Goal: Information Seeking & Learning: Check status

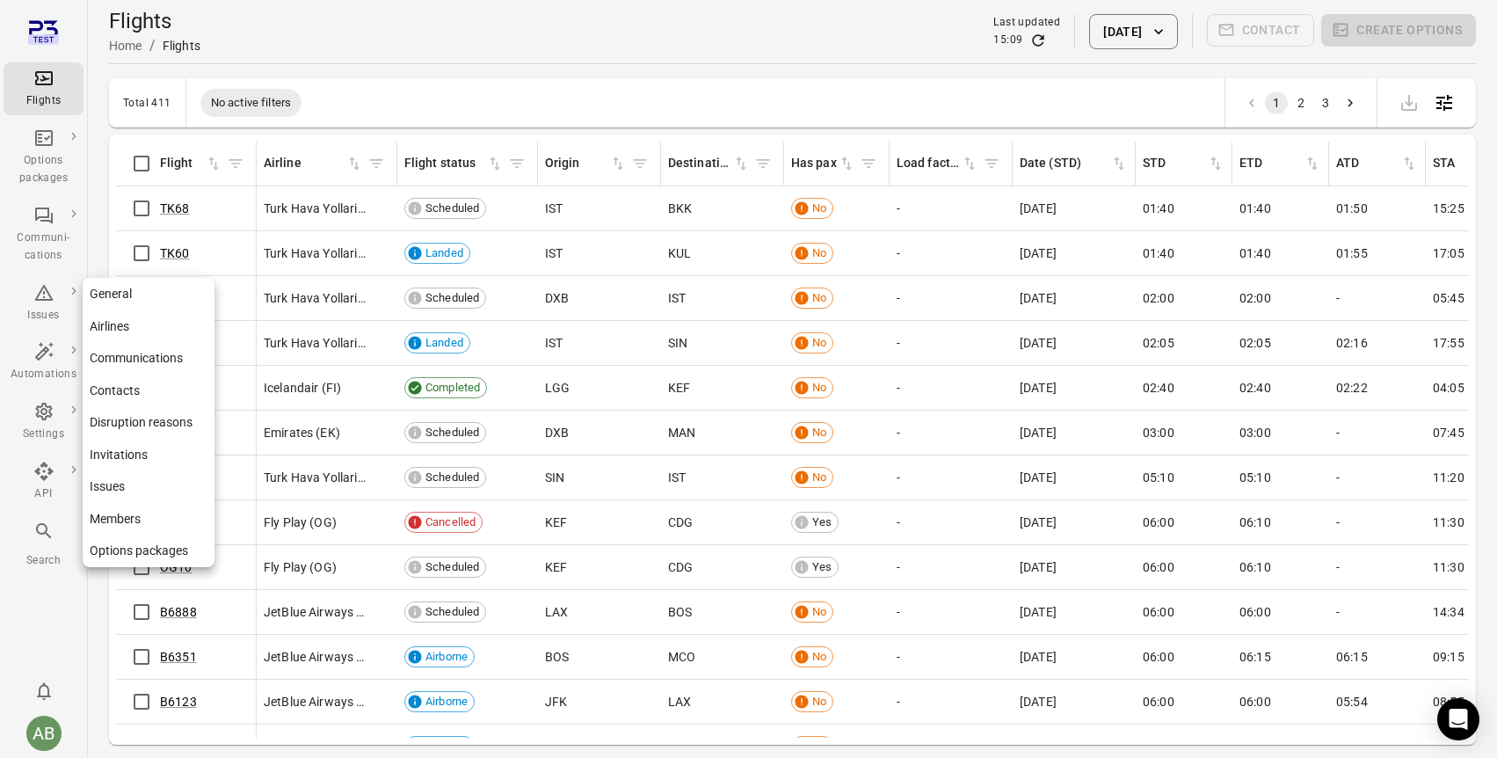
click at [46, 415] on icon "Main navigation" at bounding box center [43, 411] width 21 height 21
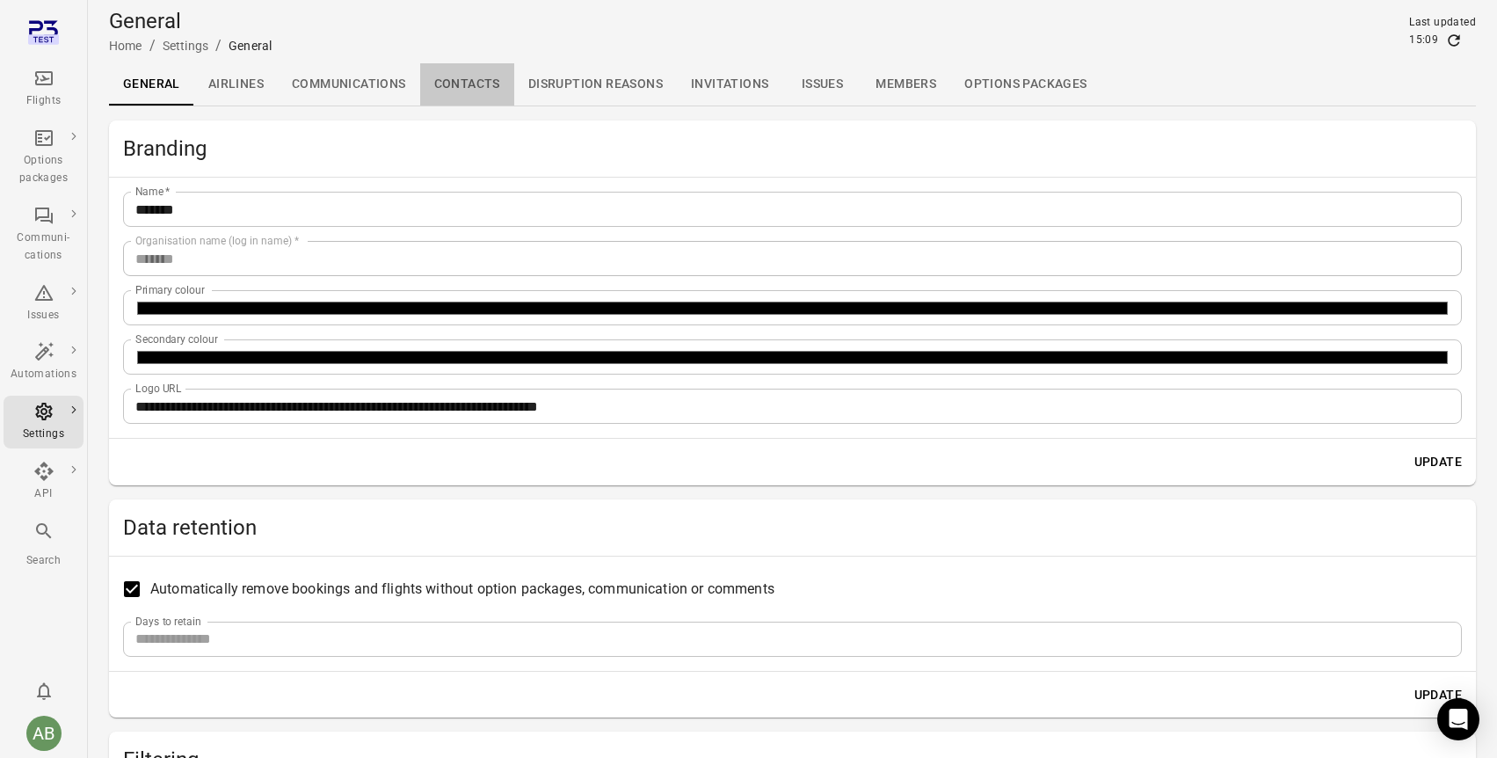
click at [468, 79] on link "Contacts" at bounding box center [467, 84] width 94 height 42
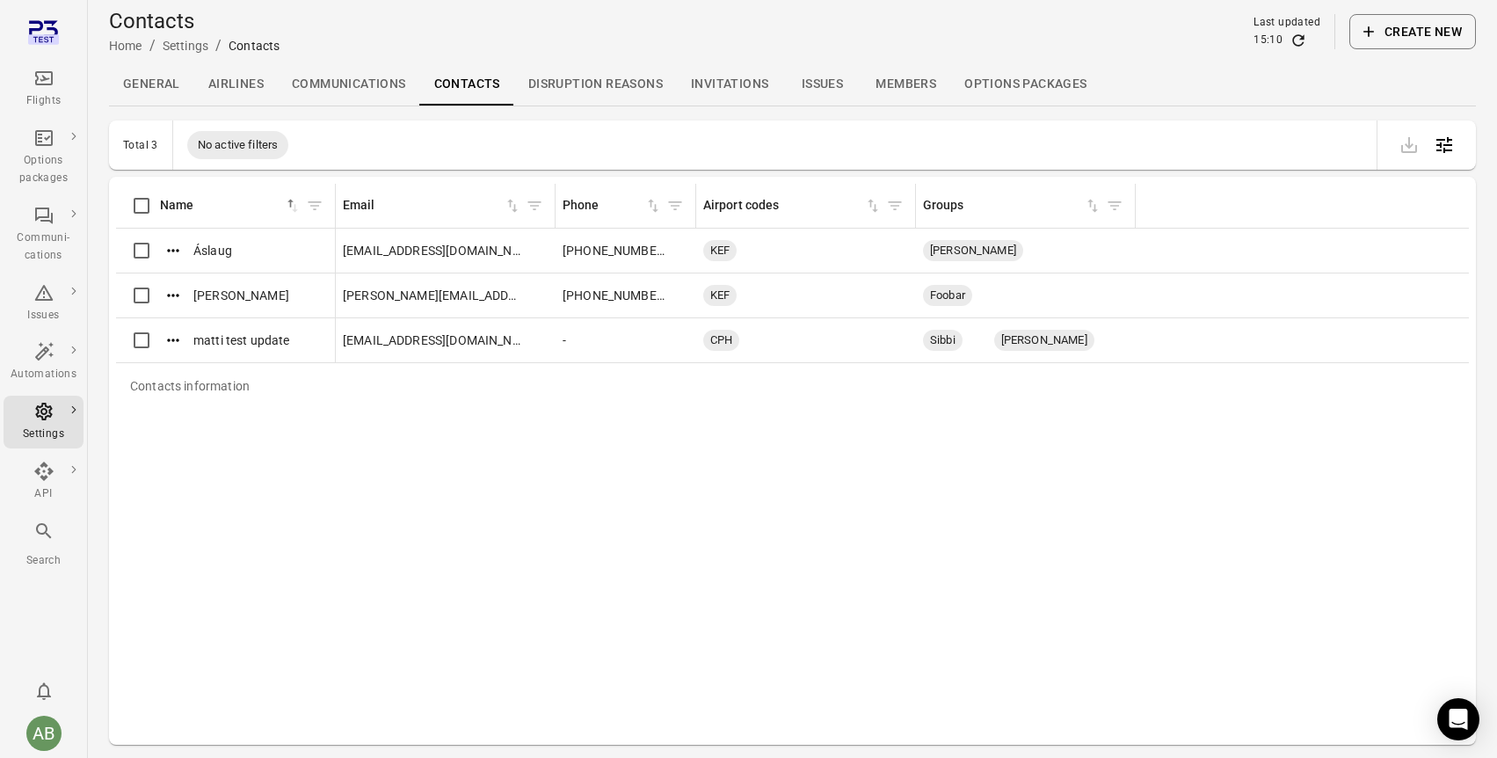
click at [1411, 33] on button "Create new" at bounding box center [1412, 31] width 127 height 35
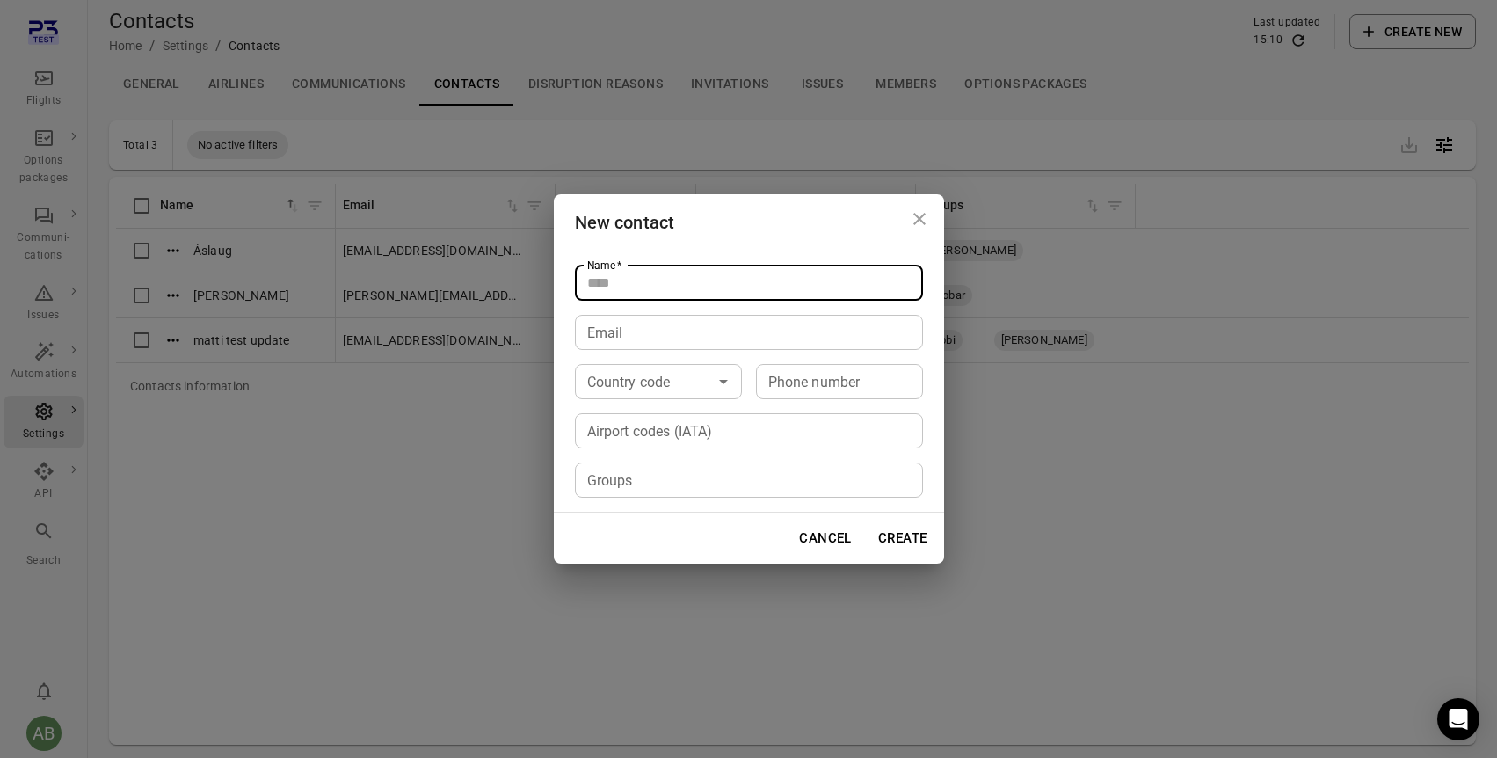
click at [752, 286] on input "Name   *" at bounding box center [749, 282] width 348 height 35
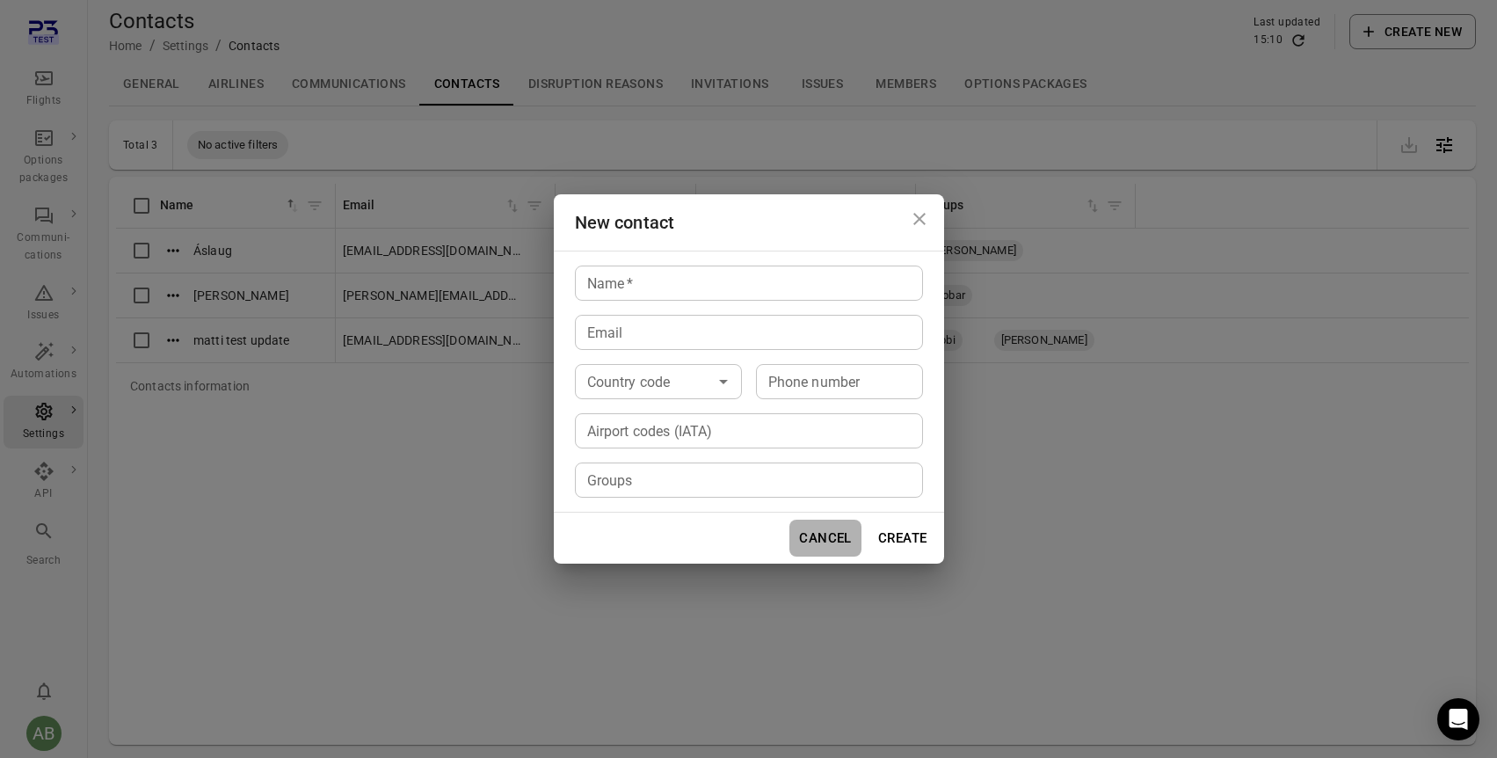
click at [816, 534] on button "Cancel" at bounding box center [825, 538] width 72 height 37
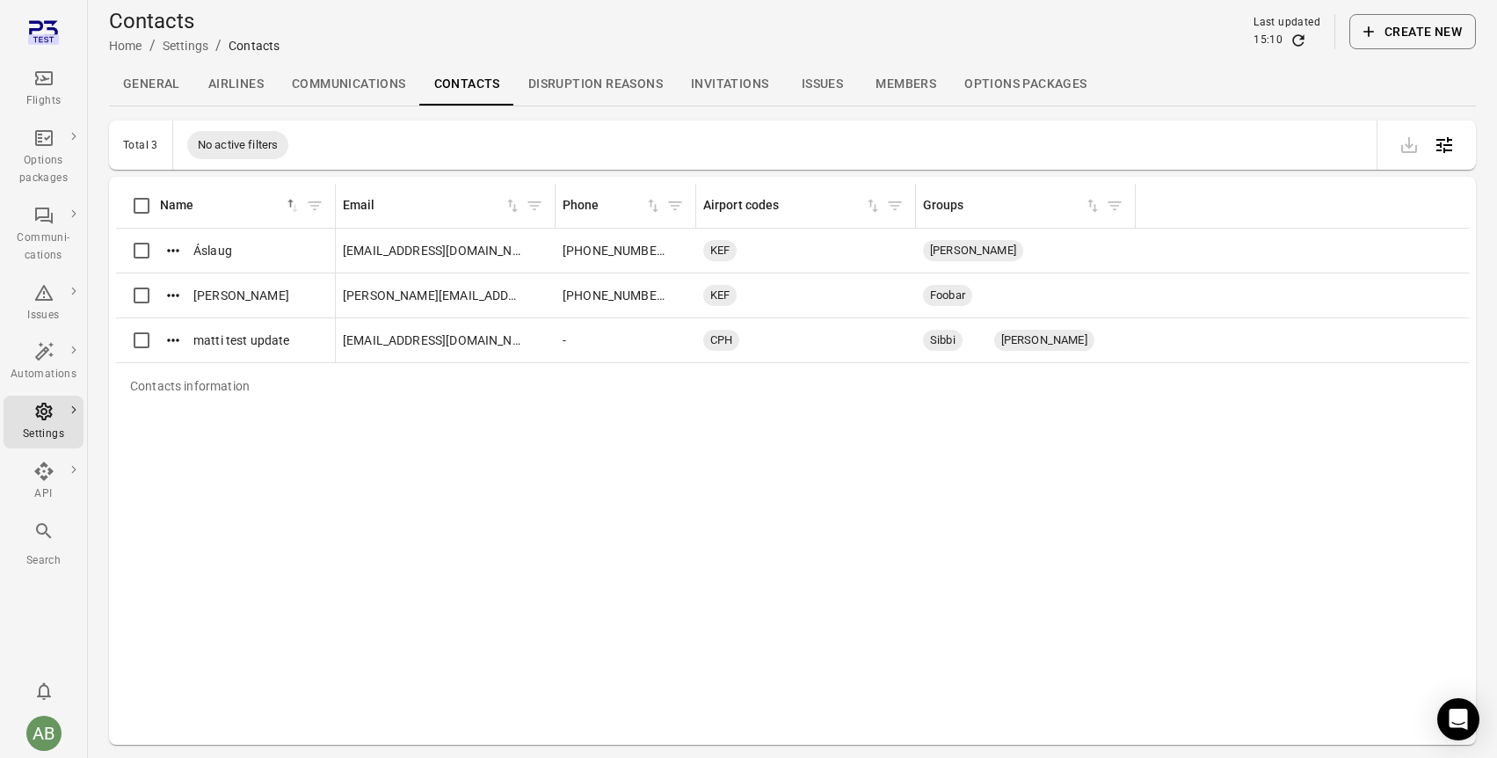
click at [35, 92] on div "Flights" at bounding box center [44, 101] width 66 height 18
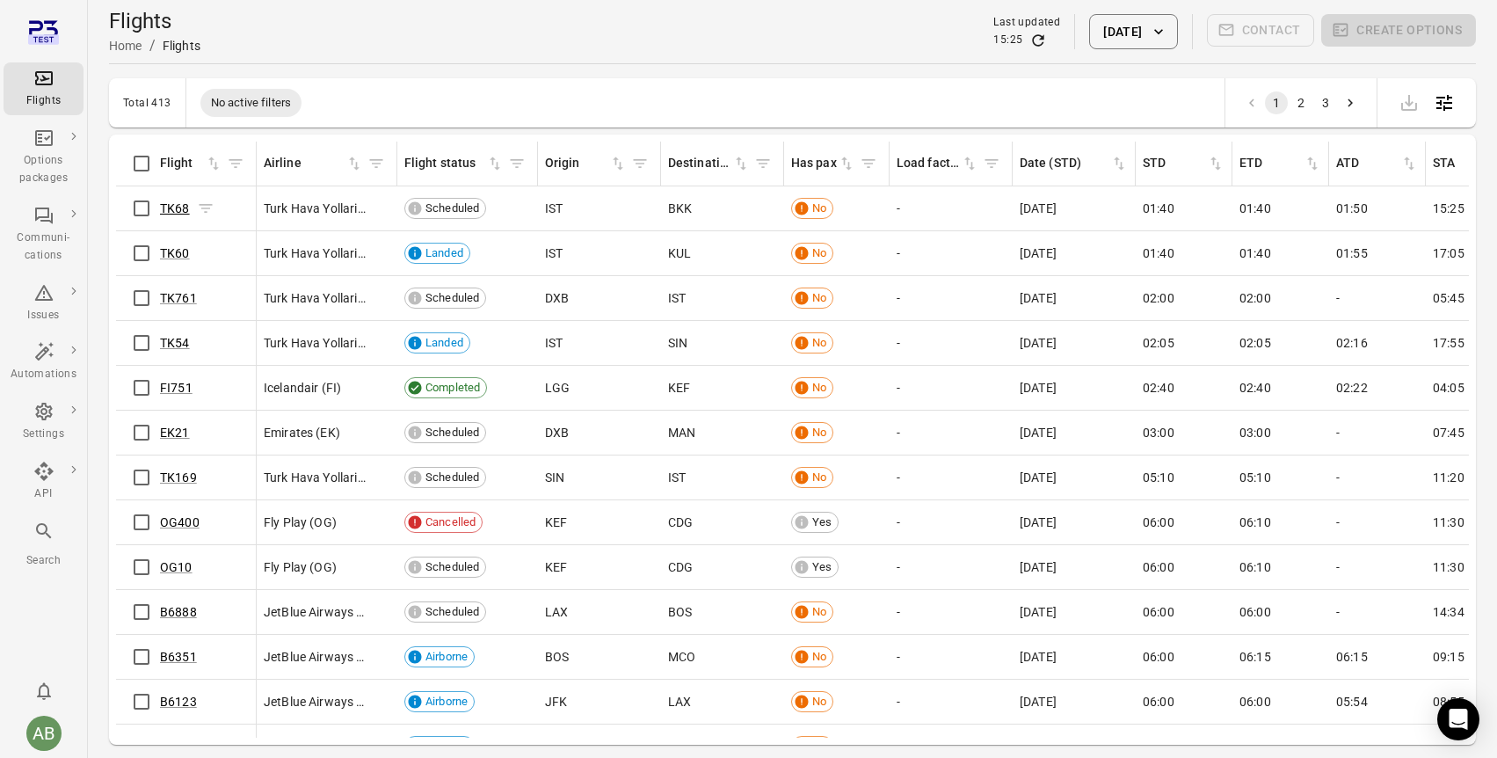
click at [174, 205] on link "TK68" at bounding box center [175, 208] width 30 height 14
click at [46, 236] on div "Communi-cations" at bounding box center [44, 246] width 66 height 35
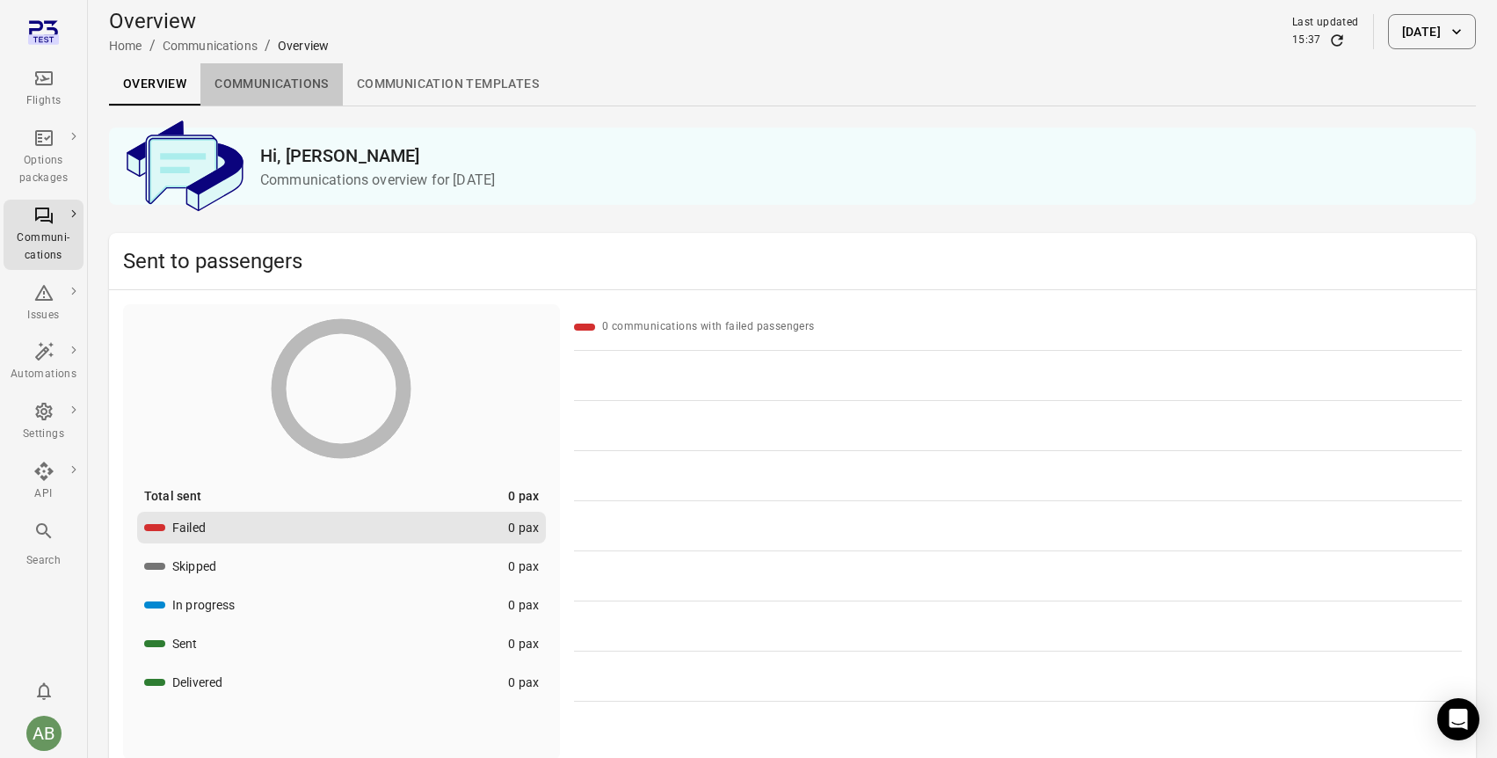
click at [256, 76] on link "Communications" at bounding box center [271, 84] width 142 height 42
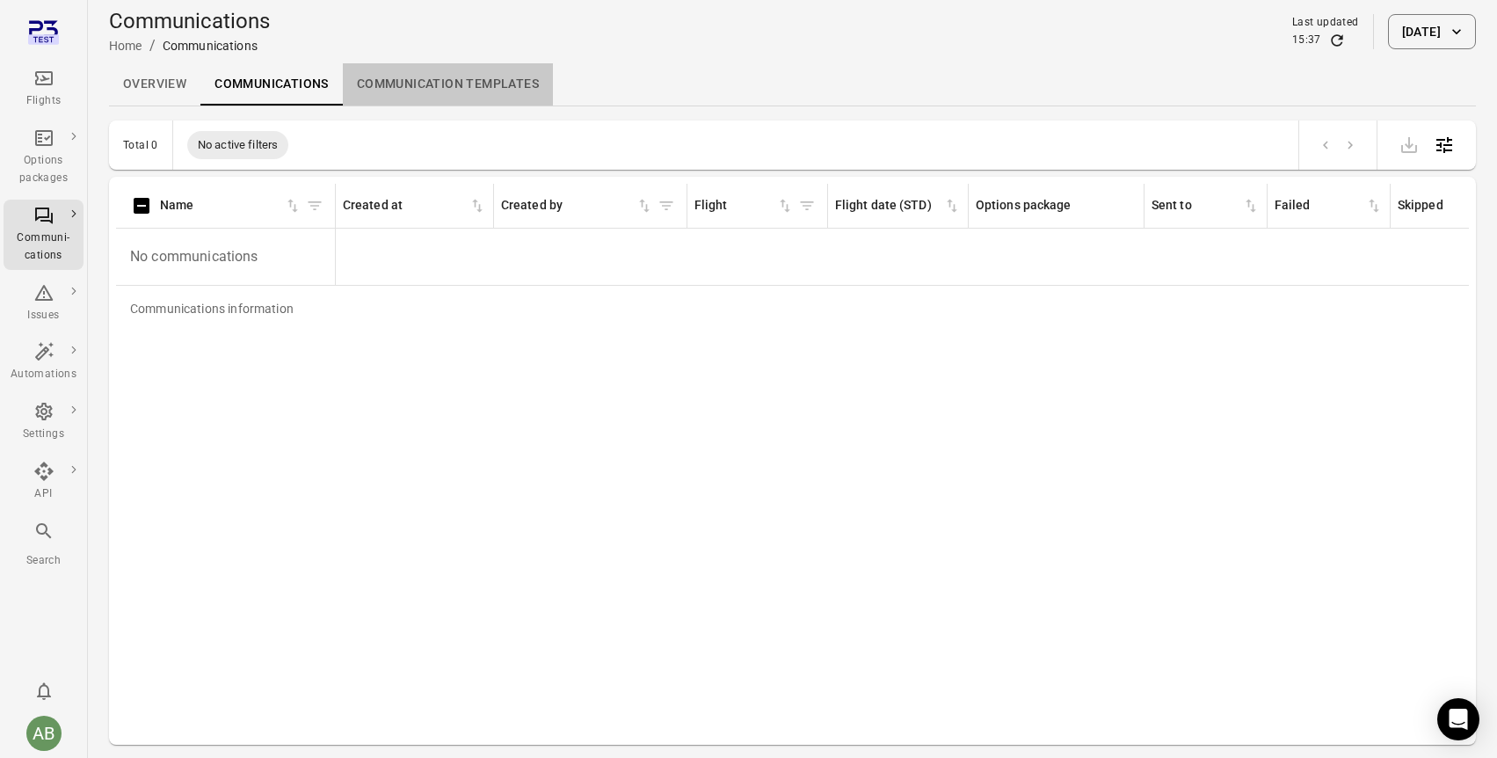
click at [465, 84] on link "Communication templates" at bounding box center [448, 84] width 210 height 42
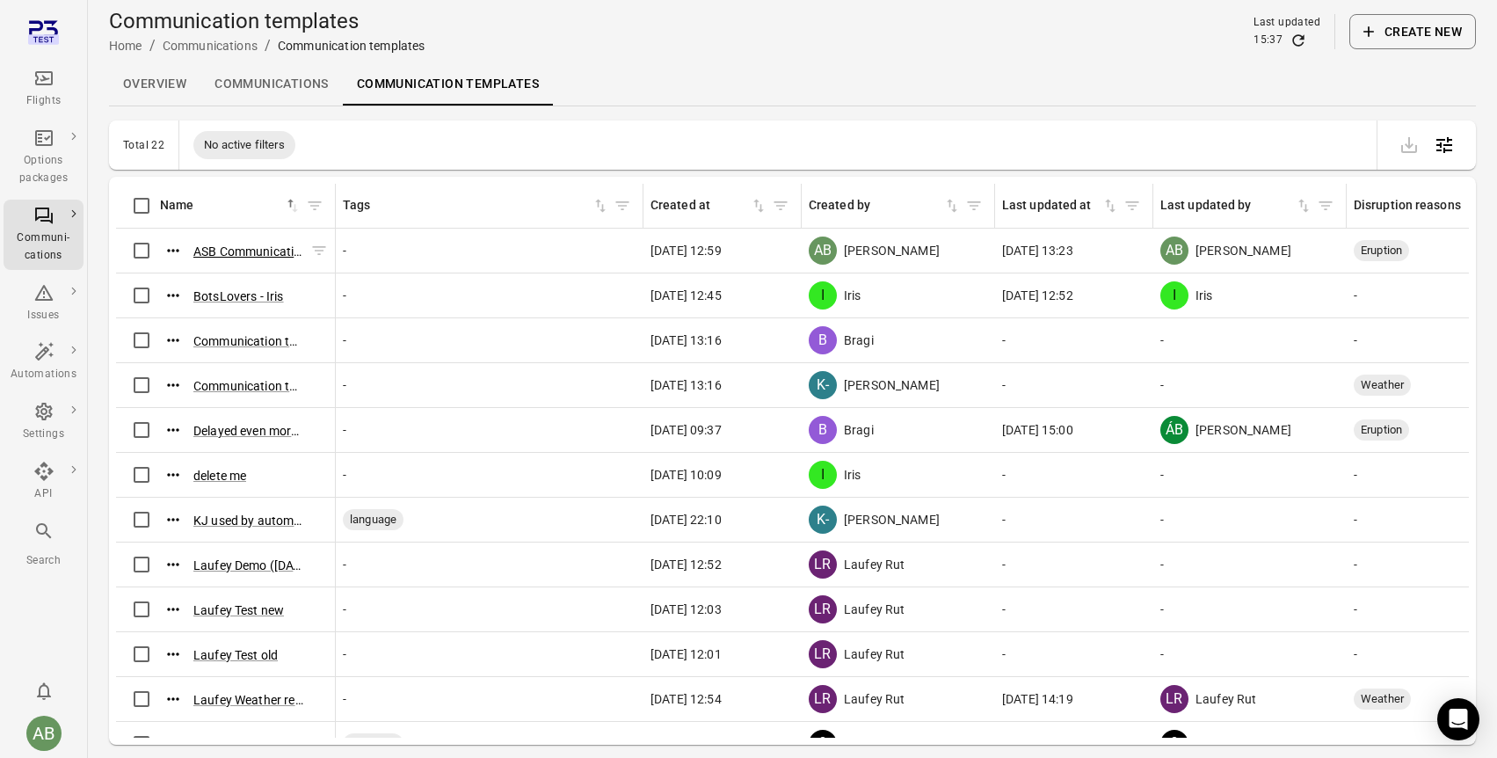
click at [253, 244] on button "ASB Communication template (13 Aug 2025 12:58)" at bounding box center [248, 252] width 110 height 18
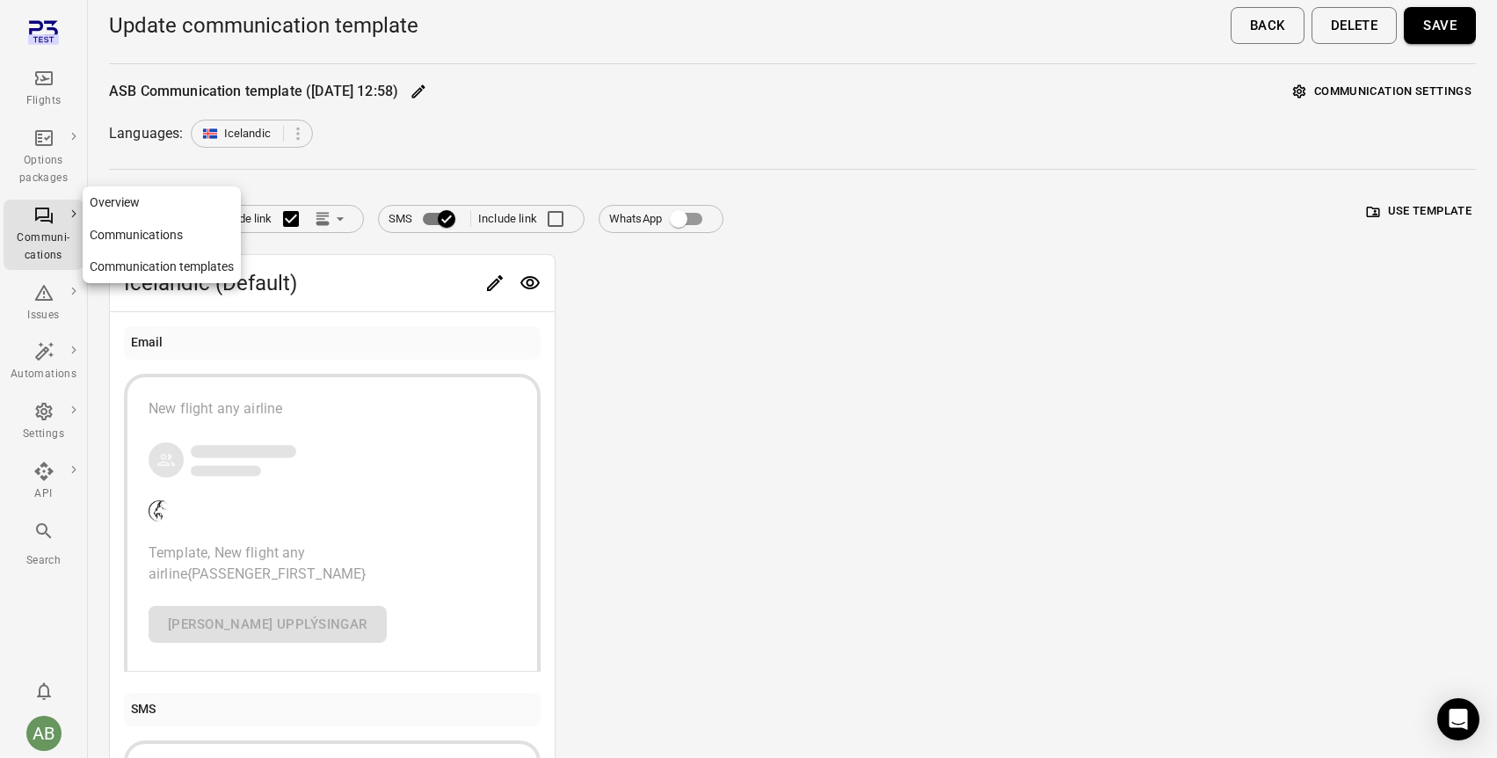
click at [42, 229] on div "Communi-cations" at bounding box center [44, 235] width 66 height 60
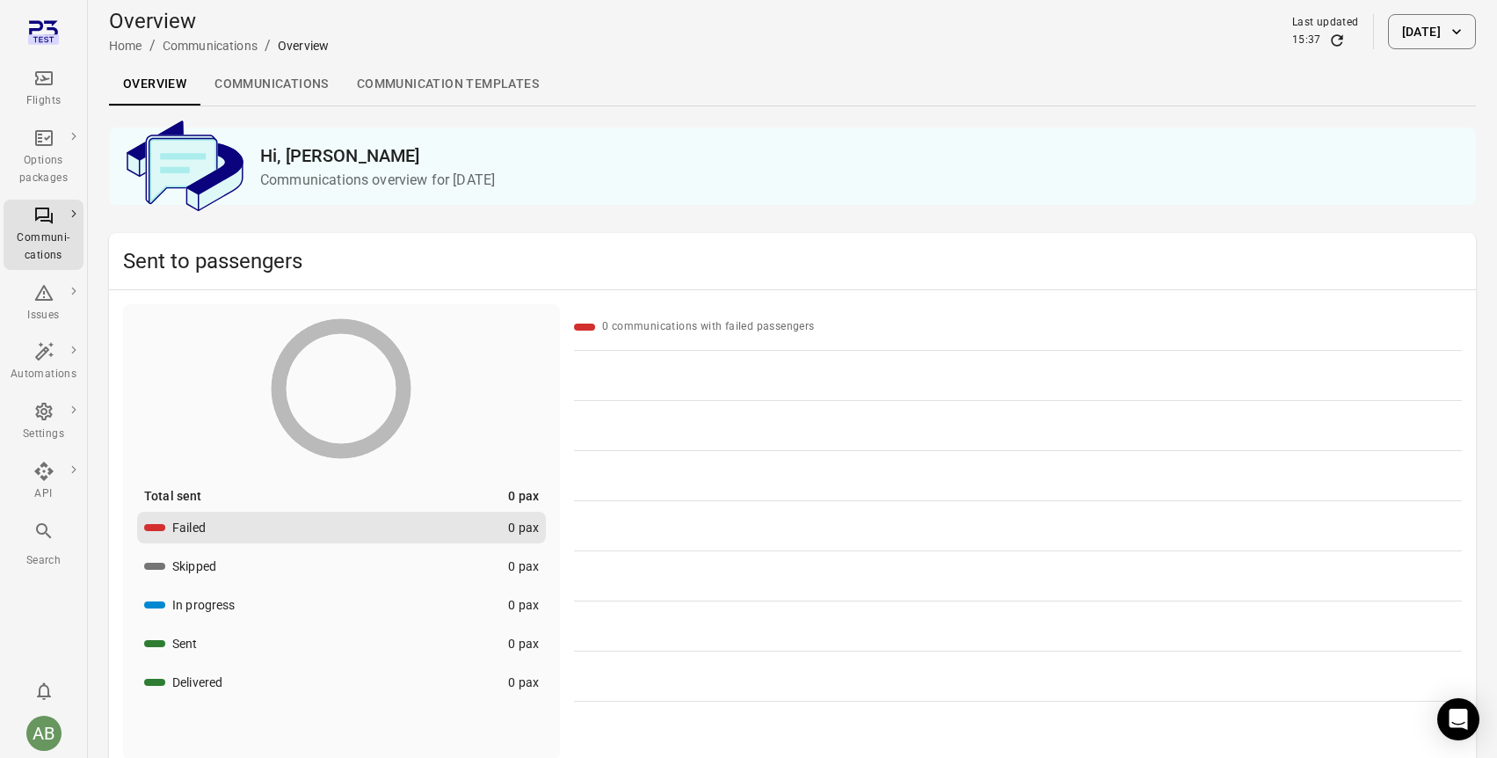
click at [1423, 30] on button "23 Sep 2025" at bounding box center [1432, 31] width 88 height 35
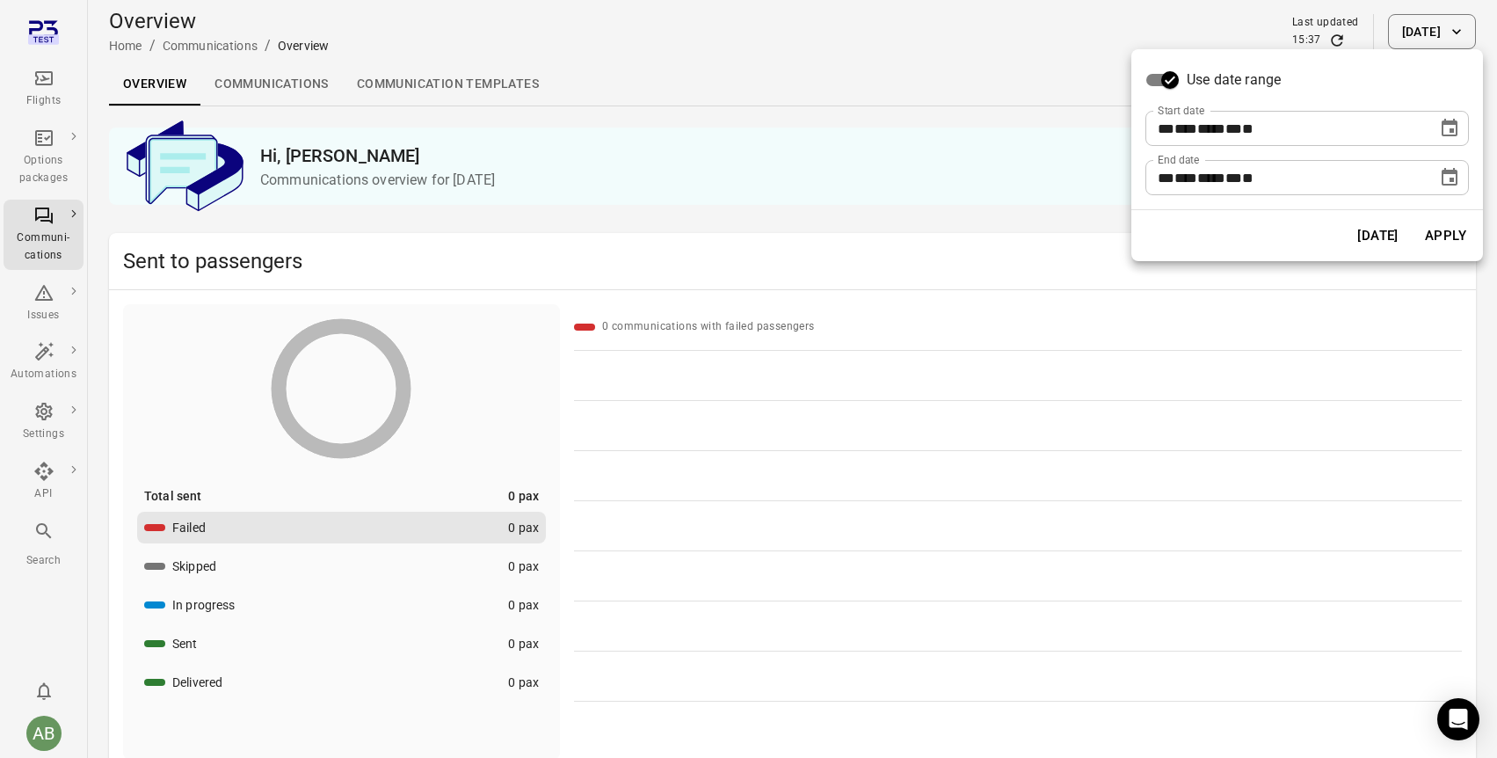
click at [1187, 130] on span "***" at bounding box center [1185, 128] width 23 height 13
type input "**********"
click at [1447, 233] on button "Apply" at bounding box center [1445, 235] width 61 height 37
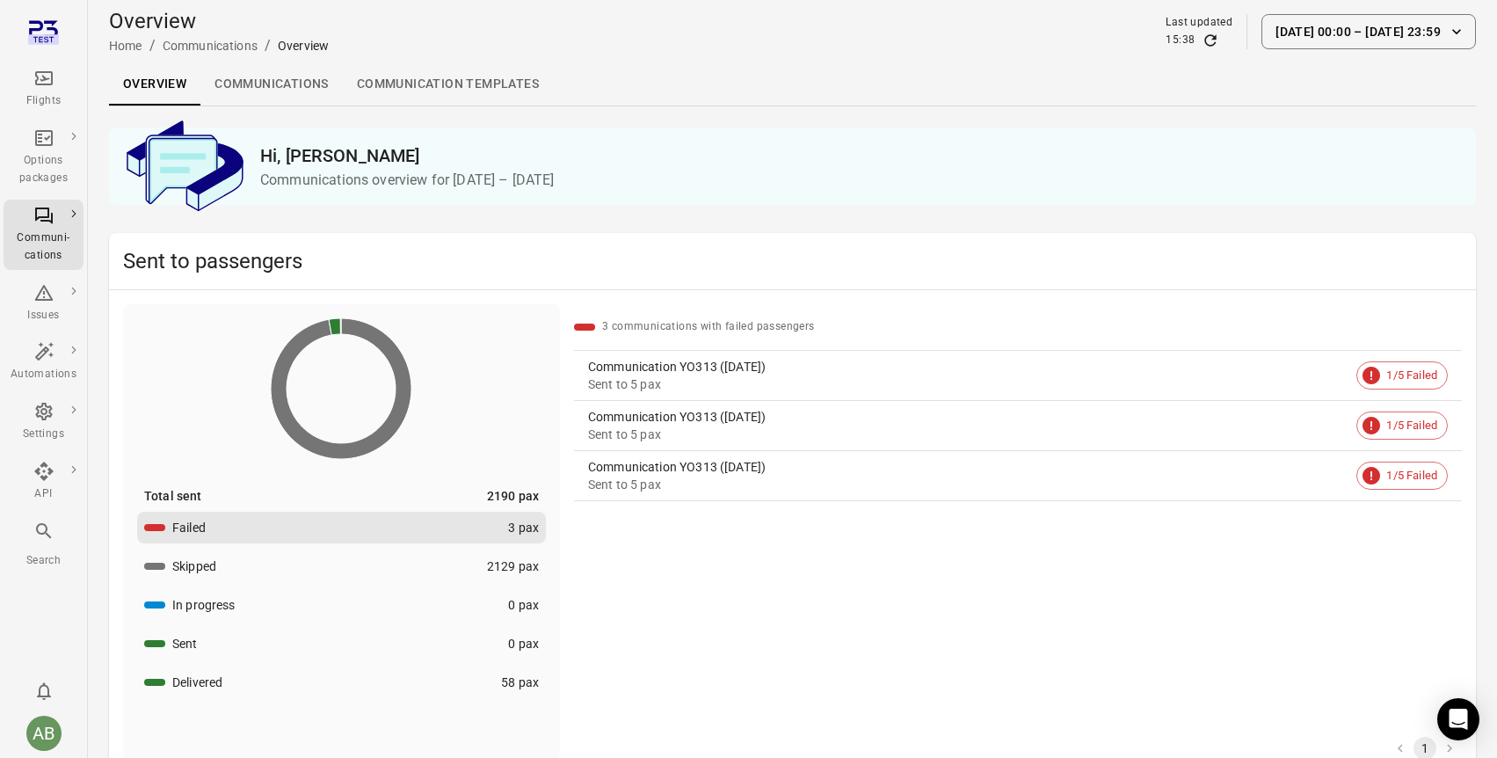
click at [228, 71] on link "Communications" at bounding box center [271, 84] width 142 height 42
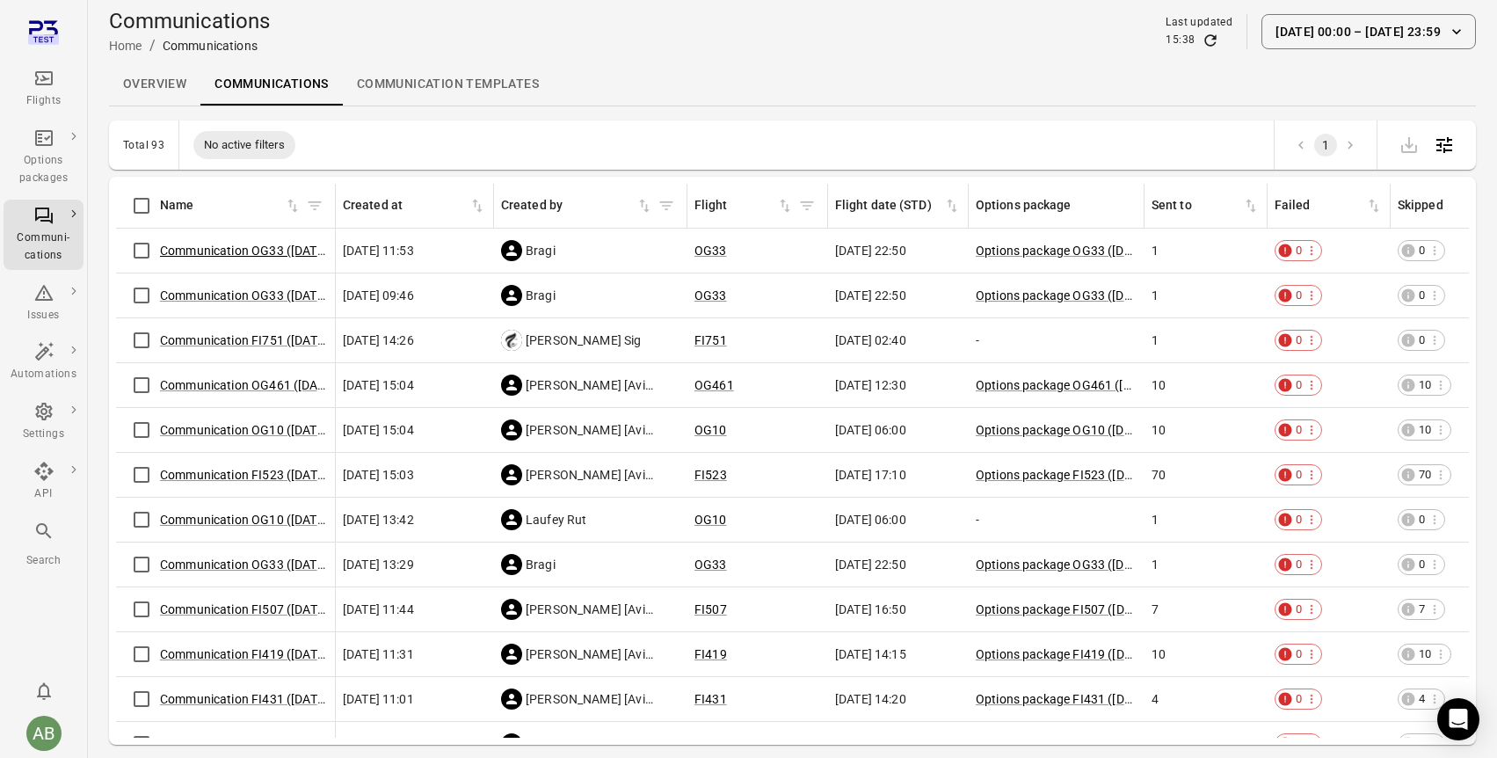
click at [235, 248] on link "Communication OG33 (17 Sep)" at bounding box center [246, 251] width 172 height 14
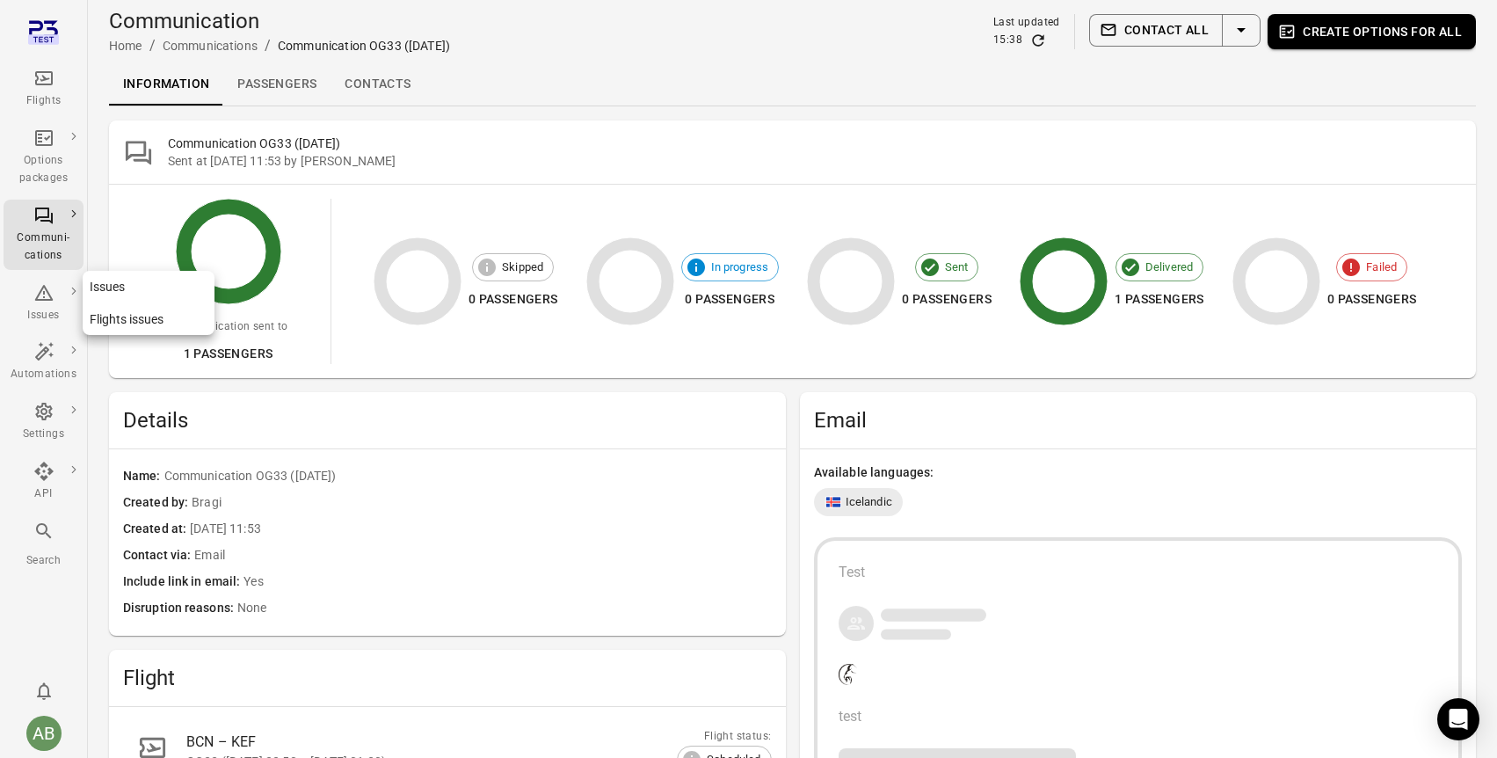
click at [33, 295] on icon "Main navigation" at bounding box center [43, 292] width 21 height 21
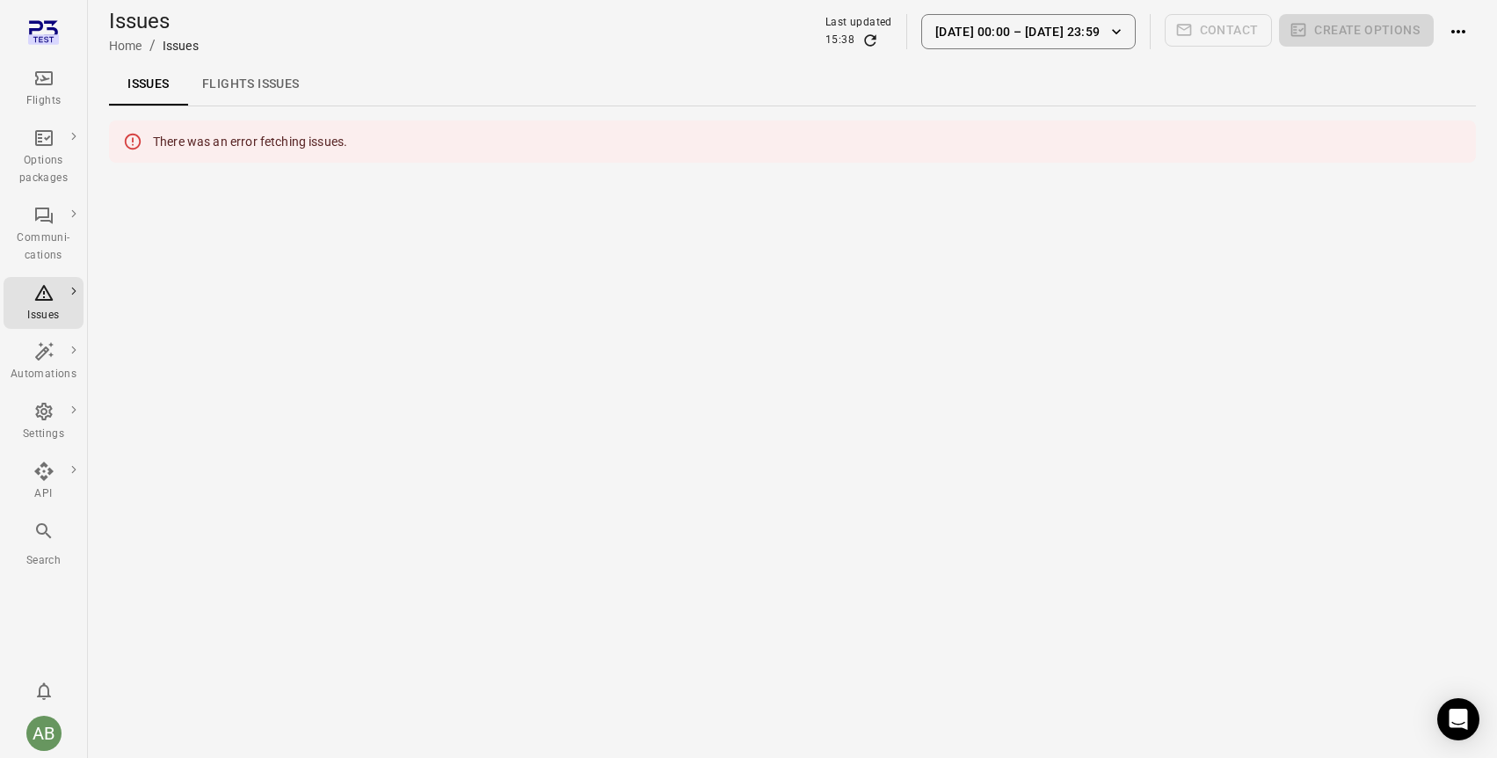
click at [625, 39] on div "Issues Home / Issues Last updated 15:38 23 Aug 00:00 – 23 Sep 23:59 Contact Cre…" at bounding box center [792, 31] width 1367 height 49
click at [125, 49] on link "Home" at bounding box center [125, 46] width 33 height 14
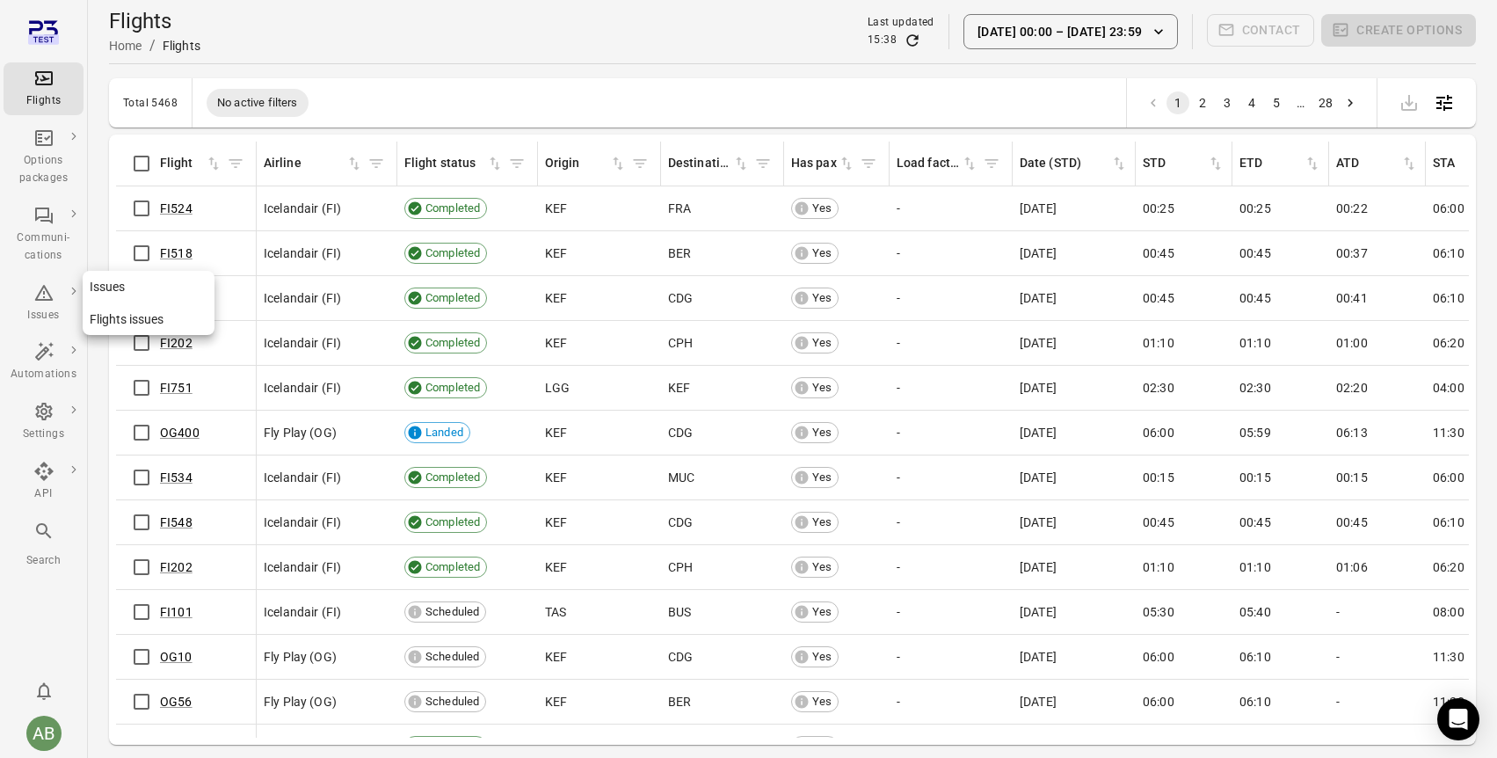
click at [40, 298] on icon "Main navigation" at bounding box center [43, 292] width 21 height 21
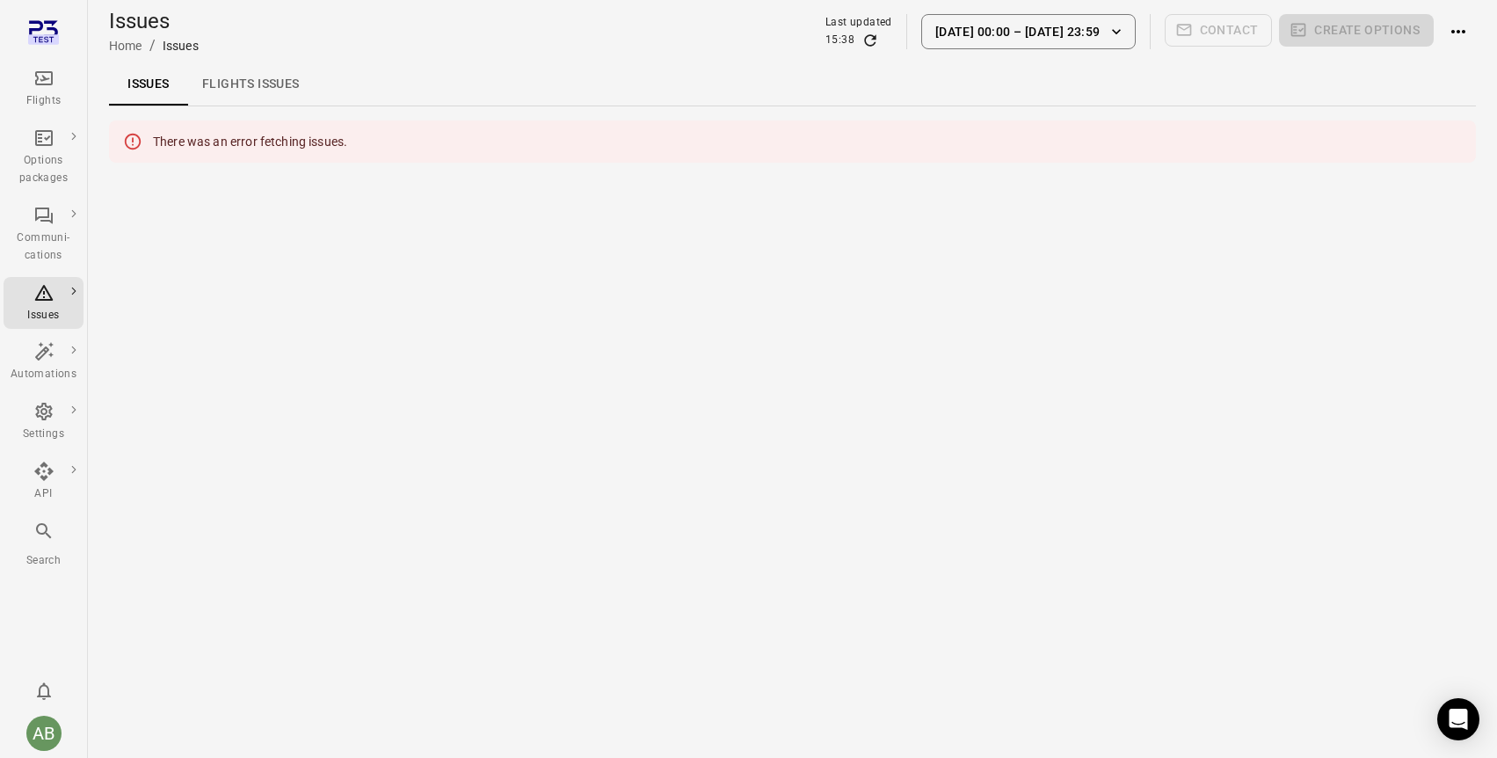
click at [549, 67] on div "Issues Flights issues" at bounding box center [792, 84] width 1367 height 42
click at [249, 91] on link "Flights issues" at bounding box center [251, 84] width 126 height 42
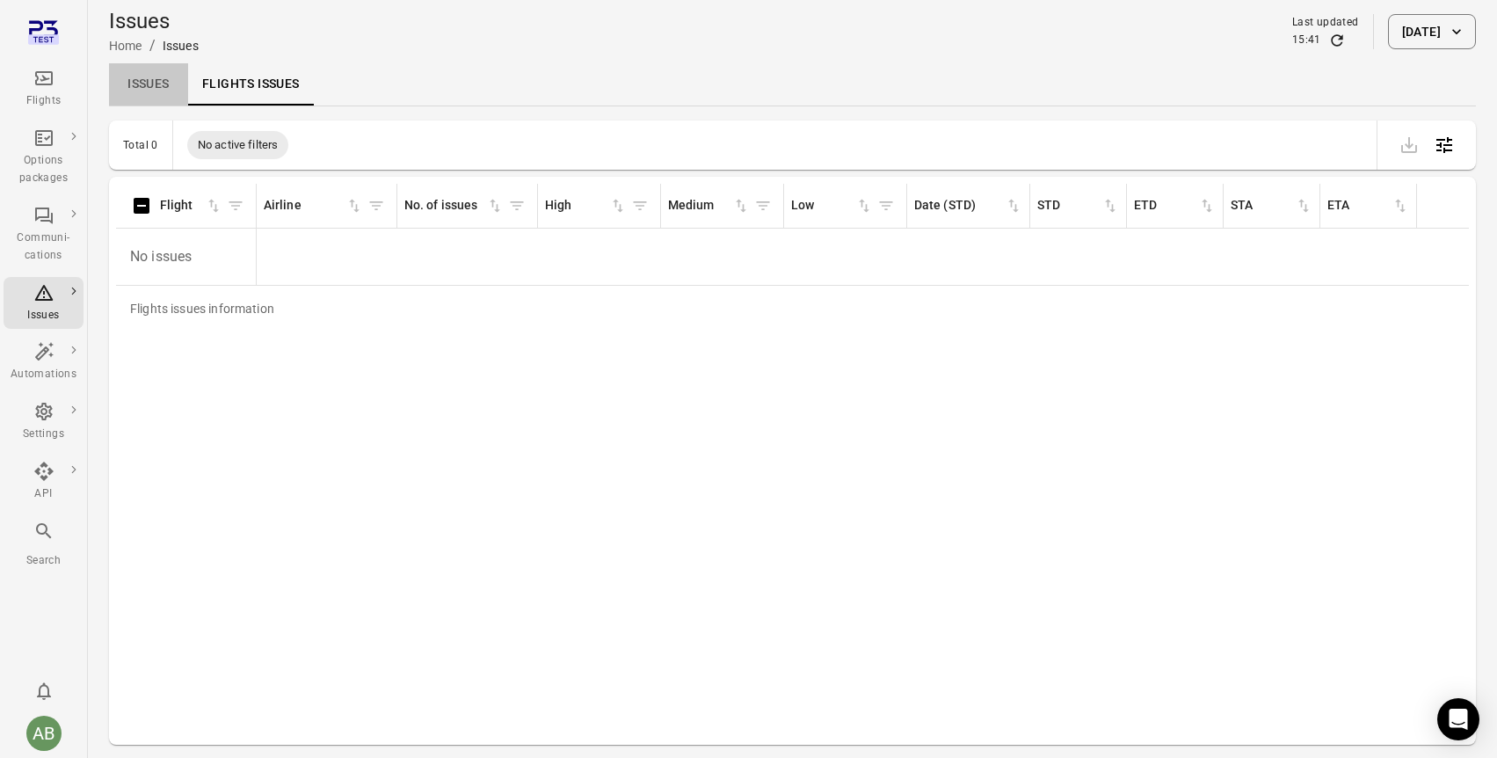
click at [142, 84] on link "Issues" at bounding box center [148, 84] width 79 height 42
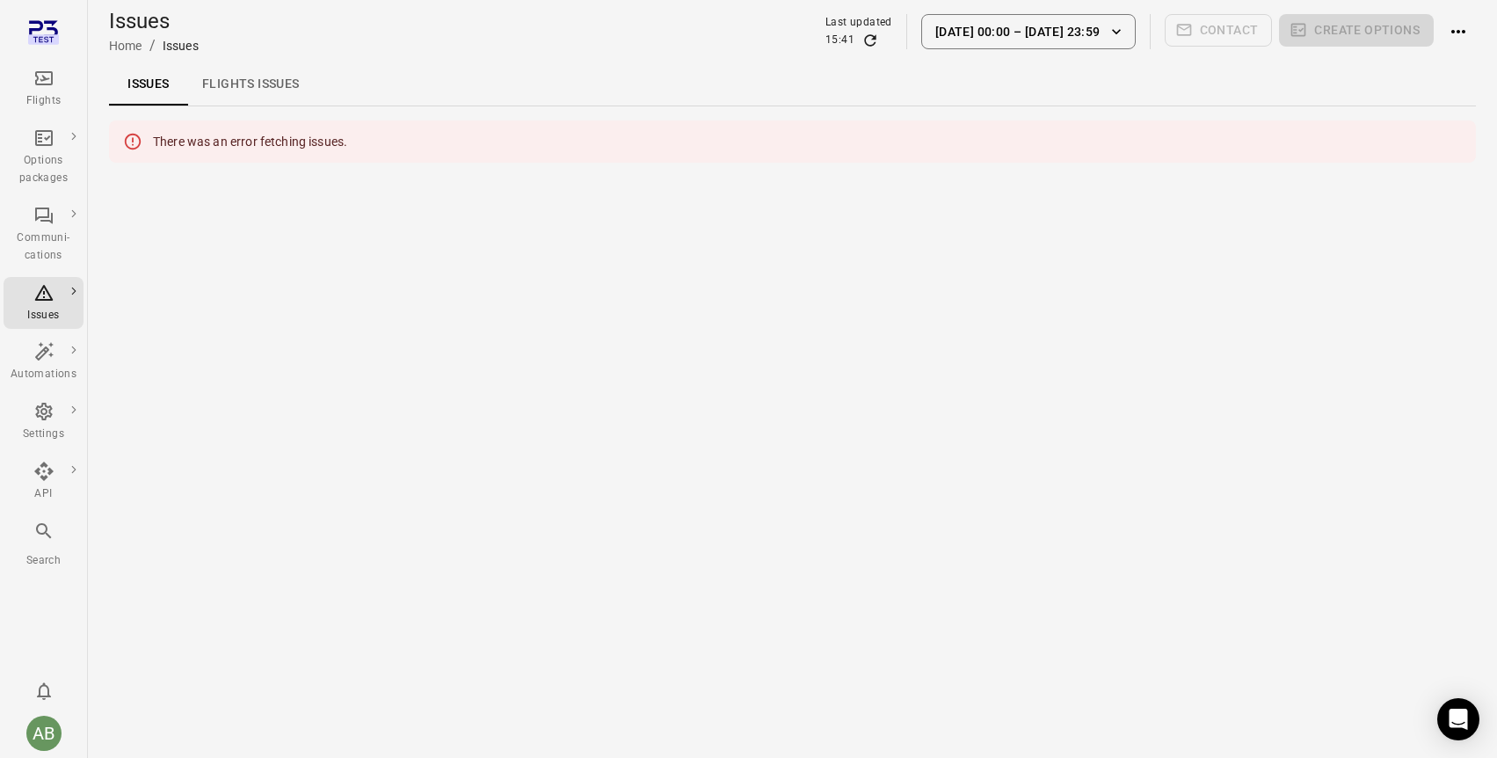
click at [649, 23] on div "Issues Home / Issues Last updated 15:41 23 Aug 00:00 – 23 Sep 23:59 Contact Cre…" at bounding box center [792, 31] width 1367 height 49
